Goal: Find contact information: Find contact information

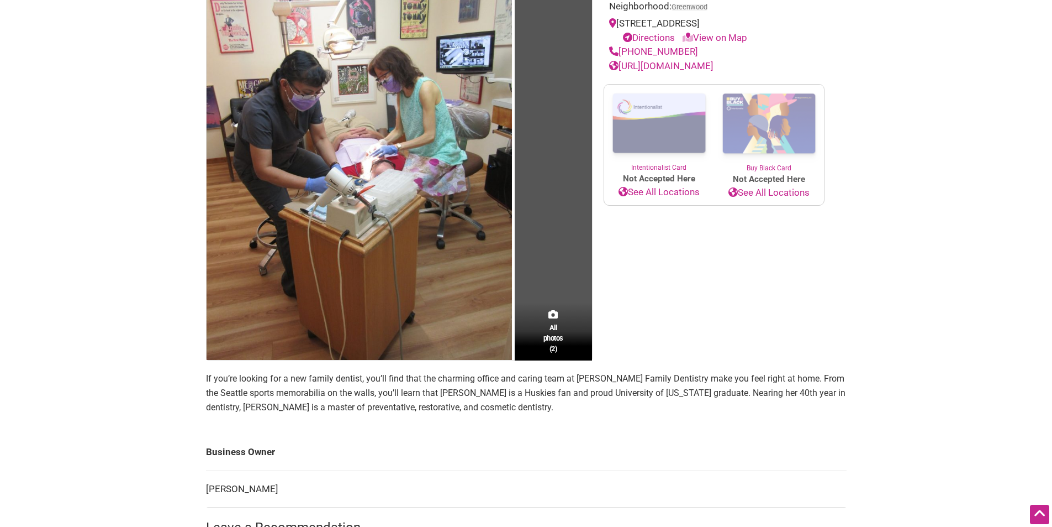
scroll to position [166, 0]
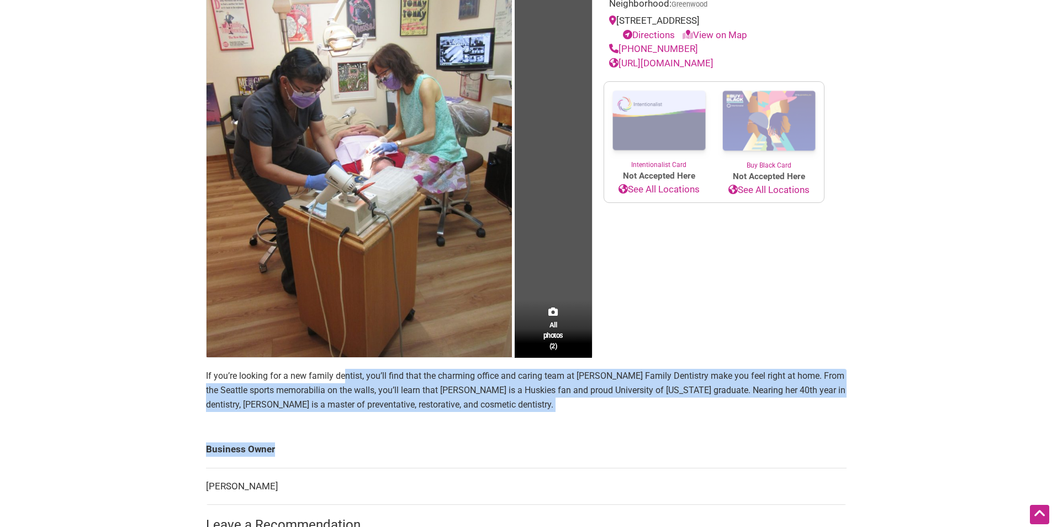
drag, startPoint x: 346, startPoint y: 377, endPoint x: 700, endPoint y: 468, distance: 365.7
click at [700, 468] on main "All photos (2) [DEMOGRAPHIC_DATA]-Owned Minority-Owned Woman-Owned Category: He…" at bounding box center [526, 290] width 641 height 682
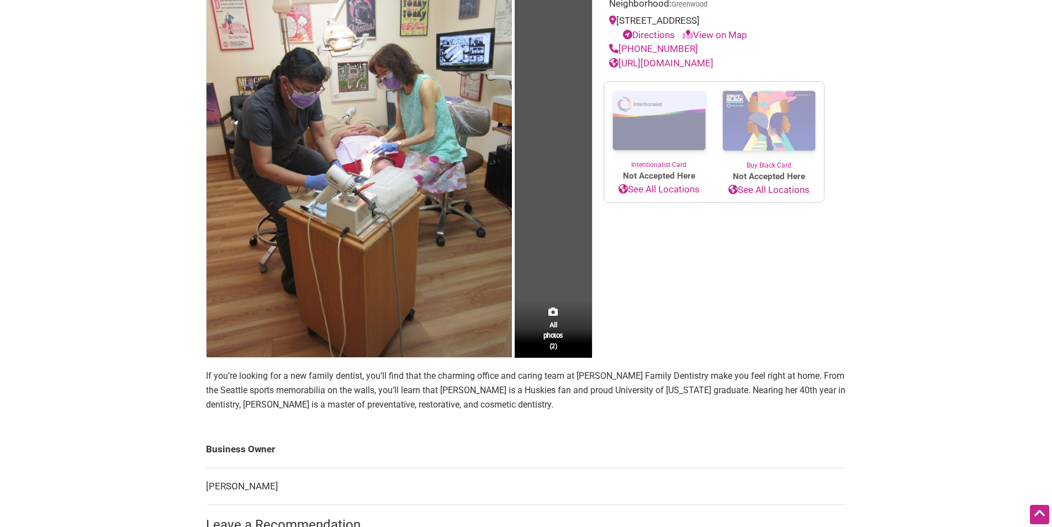
drag, startPoint x: 650, startPoint y: 427, endPoint x: 529, endPoint y: 397, distance: 124.6
click at [649, 427] on main "All photos (2) [DEMOGRAPHIC_DATA]-Owned Minority-Owned Woman-Owned Category: He…" at bounding box center [526, 290] width 641 height 682
drag, startPoint x: 529, startPoint y: 397, endPoint x: 409, endPoint y: 394, distance: 119.4
click at [409, 394] on p "If you’re looking for a new family dentist, you’ll find that the charming offic…" at bounding box center [526, 389] width 641 height 43
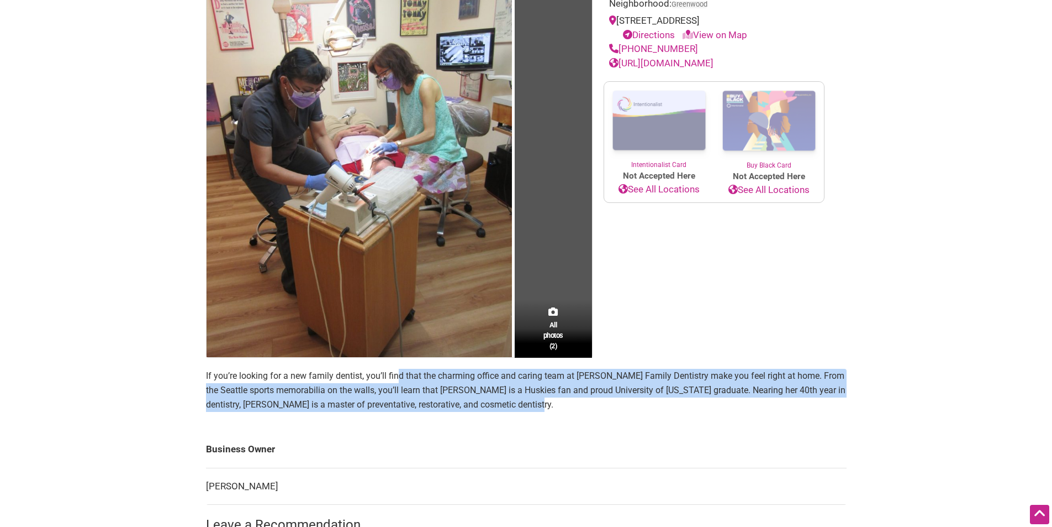
drag, startPoint x: 398, startPoint y: 379, endPoint x: 536, endPoint y: 406, distance: 140.2
click at [534, 406] on p "If you’re looking for a new family dentist, you’ll find that the charming offic…" at bounding box center [526, 389] width 641 height 43
click at [536, 406] on p "If you’re looking for a new family dentist, you’ll find that the charming offic…" at bounding box center [526, 389] width 641 height 43
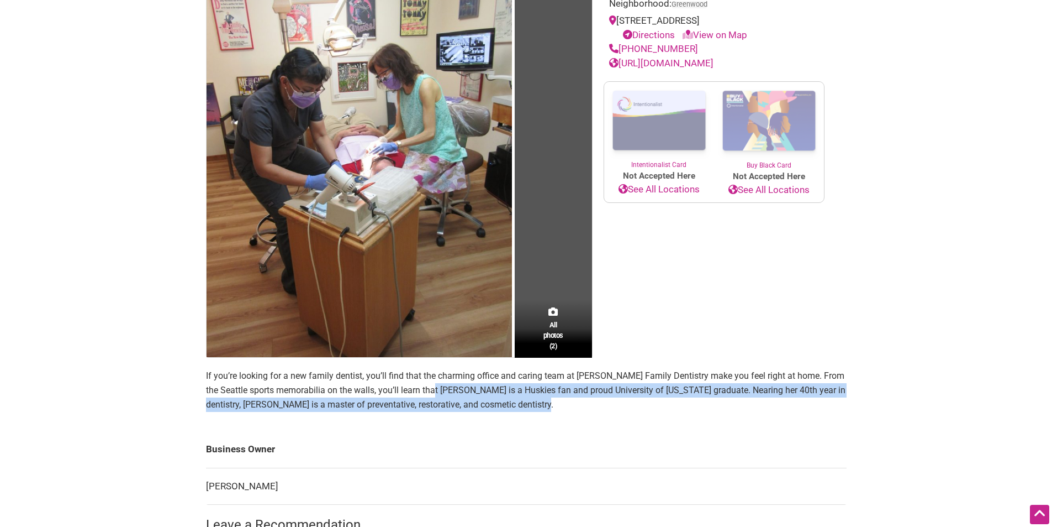
drag, startPoint x: 541, startPoint y: 408, endPoint x: 425, endPoint y: 389, distance: 118.1
click at [425, 389] on p "If you’re looking for a new family dentist, you’ll find that the charming offic…" at bounding box center [526, 389] width 641 height 43
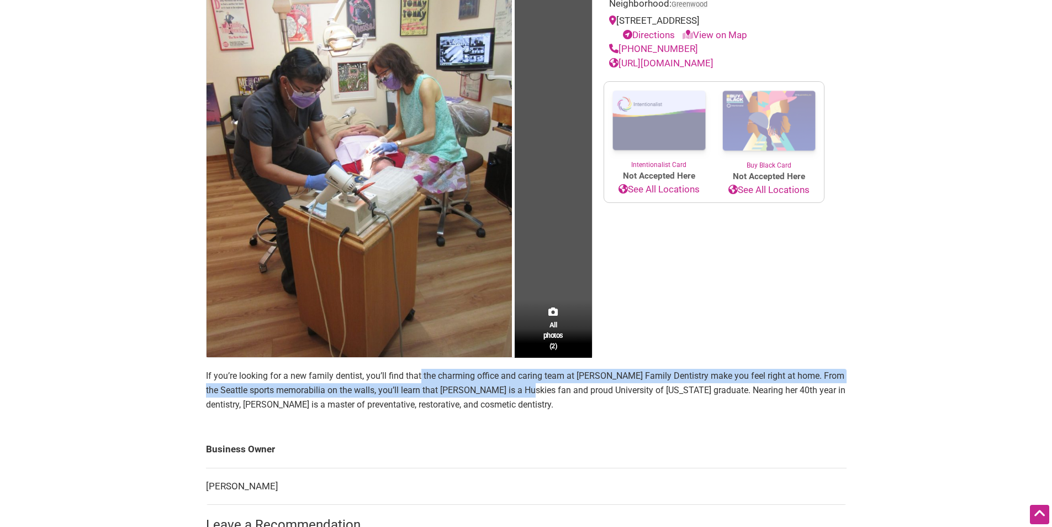
drag, startPoint x: 420, startPoint y: 377, endPoint x: 578, endPoint y: 402, distance: 160.0
click at [577, 402] on p "If you’re looking for a new family dentist, you’ll find that the charming offic…" at bounding box center [526, 389] width 641 height 43
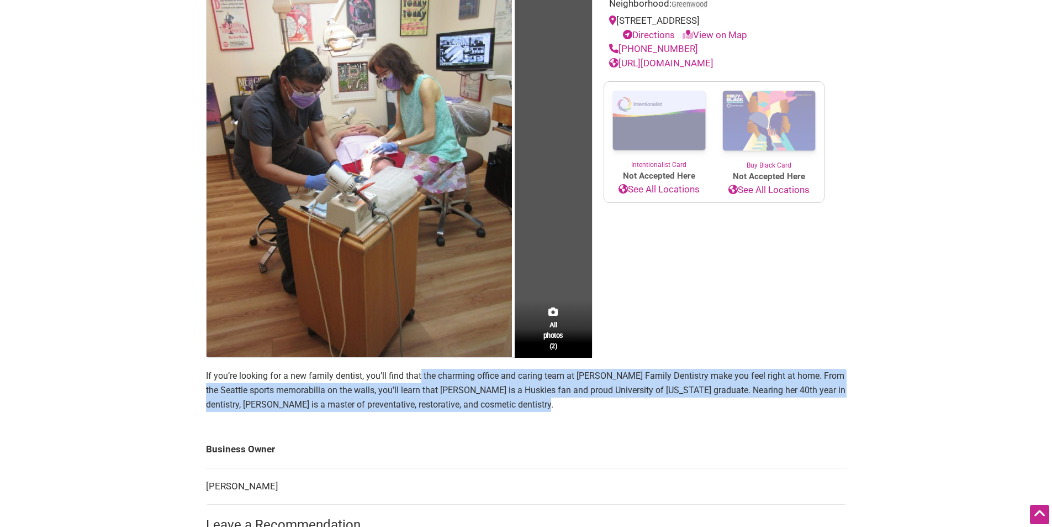
click at [578, 402] on p "If you’re looking for a new family dentist, you’ll find that the charming offic…" at bounding box center [526, 389] width 641 height 43
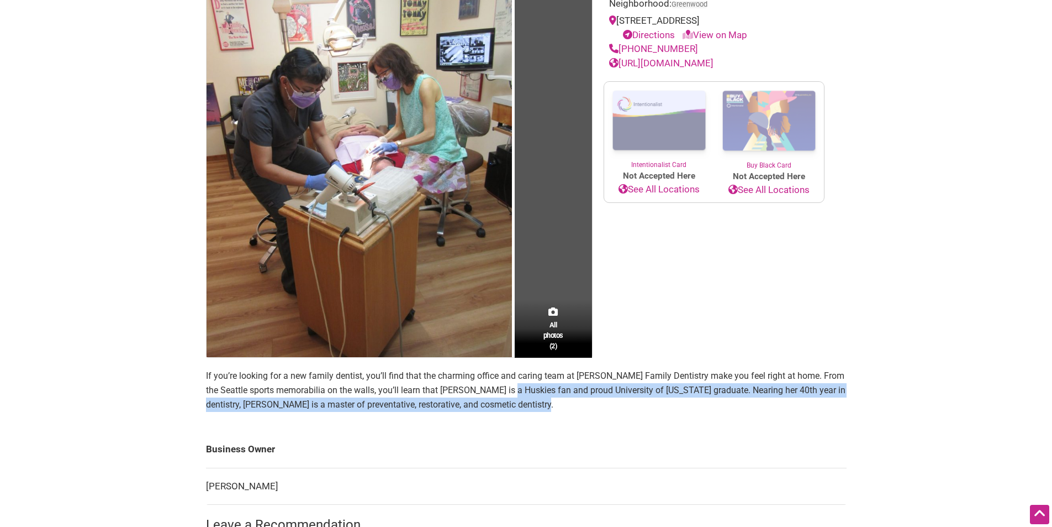
drag, startPoint x: 570, startPoint y: 402, endPoint x: 486, endPoint y: 386, distance: 85.5
click at [486, 386] on p "If you’re looking for a new family dentist, you’ll find that the charming offic…" at bounding box center [526, 389] width 641 height 43
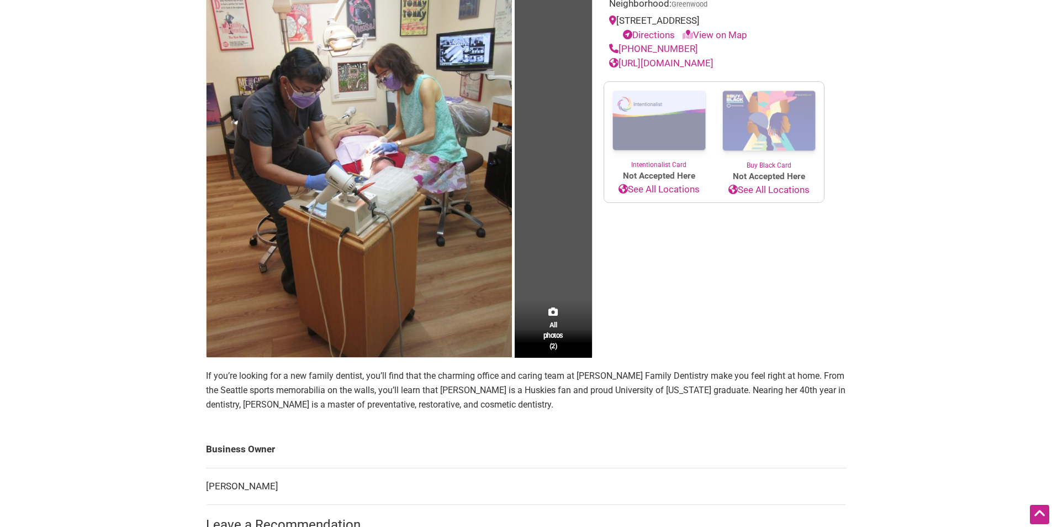
click at [481, 384] on p "If you’re looking for a new family dentist, you’ll find that the charming offic…" at bounding box center [526, 389] width 641 height 43
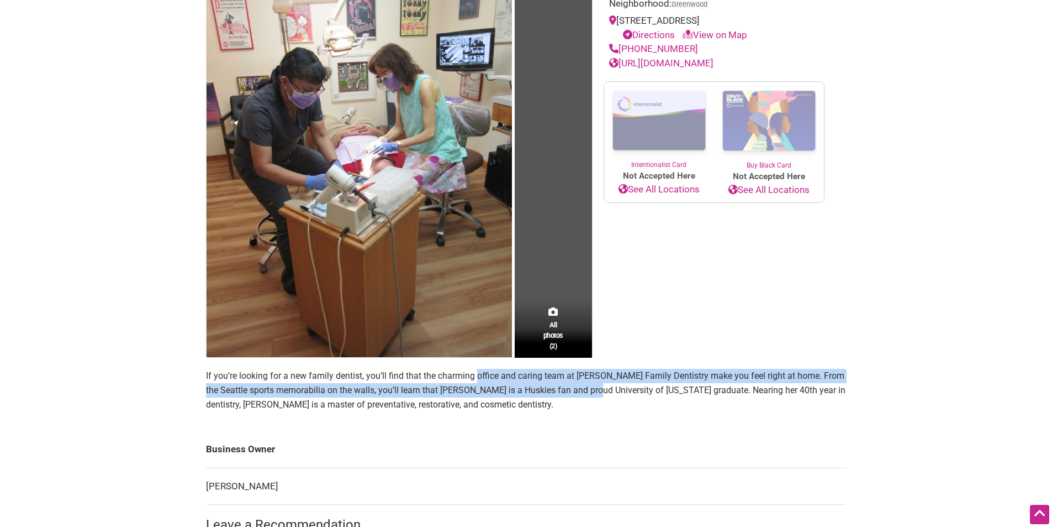
drag, startPoint x: 478, startPoint y: 372, endPoint x: 595, endPoint y: 387, distance: 118.0
click at [592, 387] on p "If you’re looking for a new family dentist, you’ll find that the charming offic…" at bounding box center [526, 389] width 641 height 43
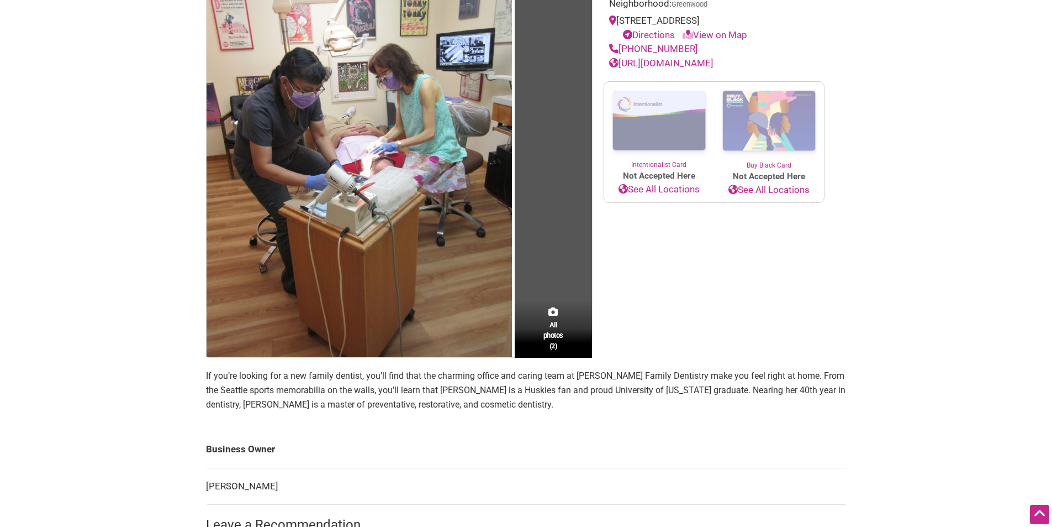
click at [600, 387] on p "If you’re looking for a new family dentist, you’ll find that the charming offic…" at bounding box center [526, 389] width 641 height 43
